Goal: Find specific page/section: Find specific page/section

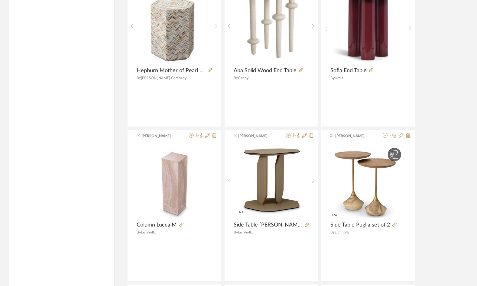
scroll to position [1270, 0]
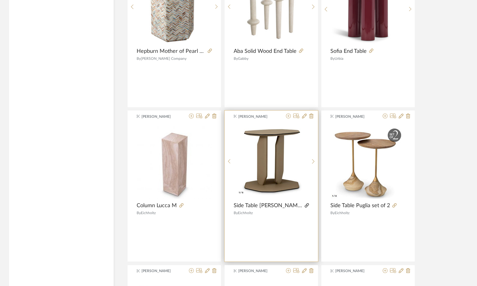
click at [305, 205] on icon at bounding box center [307, 206] width 4 height 4
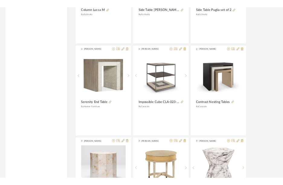
scroll to position [1481, 0]
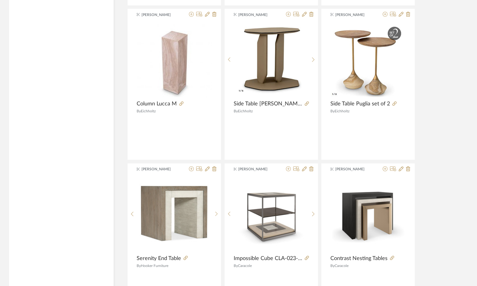
scroll to position [1464, 0]
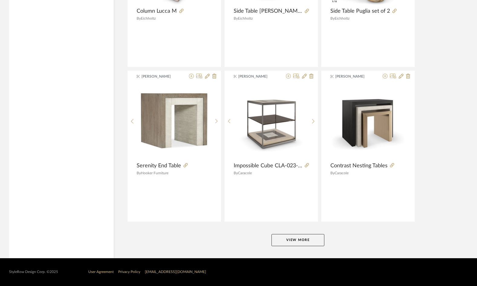
click at [287, 189] on button "View More" at bounding box center [298, 240] width 53 height 12
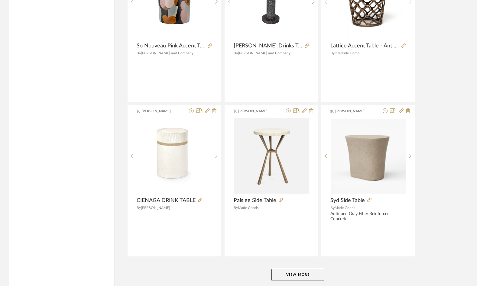
scroll to position [3012, 0]
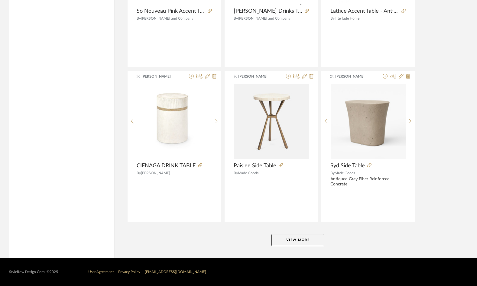
click at [287, 189] on button "View More" at bounding box center [298, 240] width 53 height 12
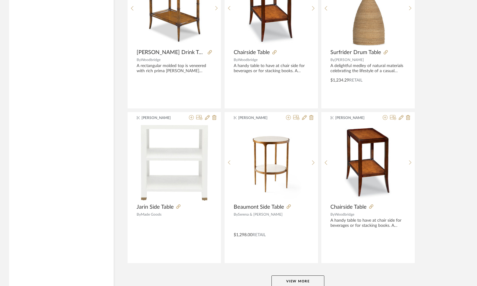
scroll to position [4559, 0]
